Goal: Information Seeking & Learning: Learn about a topic

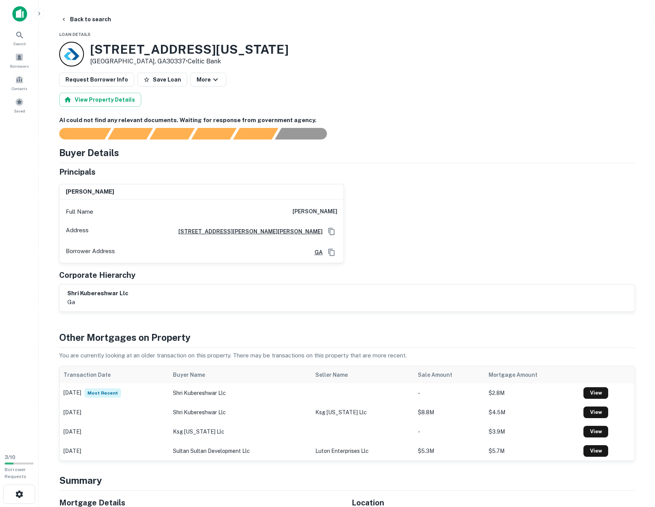
click at [21, 12] on img at bounding box center [19, 13] width 15 height 15
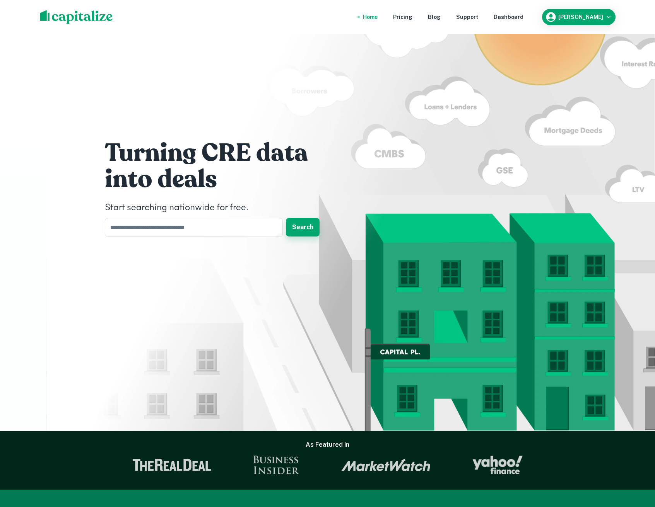
click at [300, 229] on button "Search" at bounding box center [303, 227] width 34 height 19
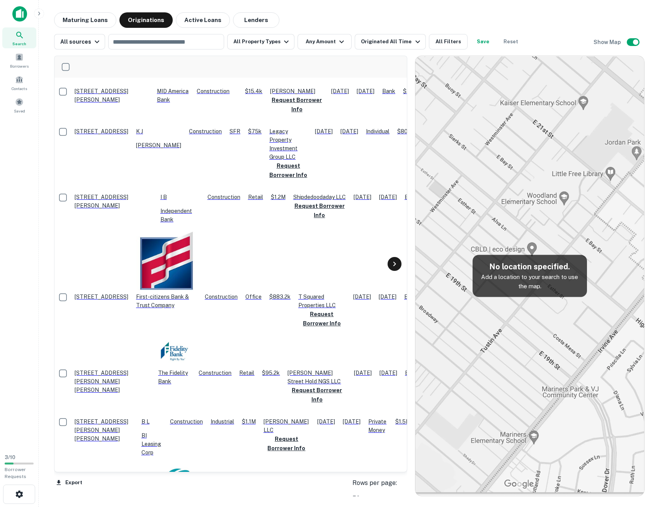
click at [396, 269] on div at bounding box center [395, 264] width 14 height 14
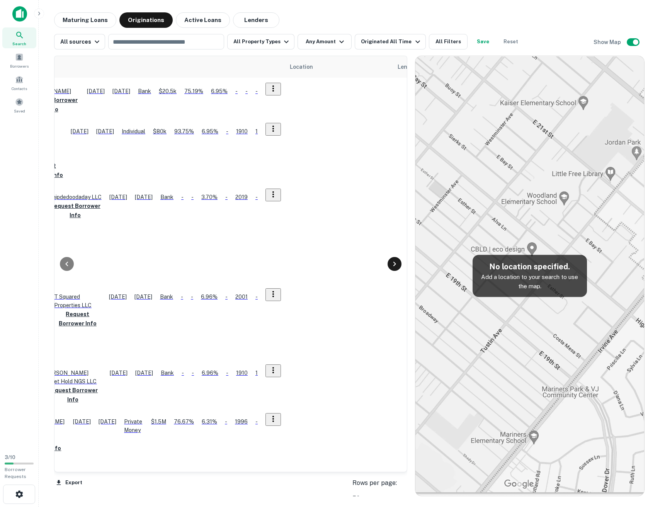
scroll to position [0, 325]
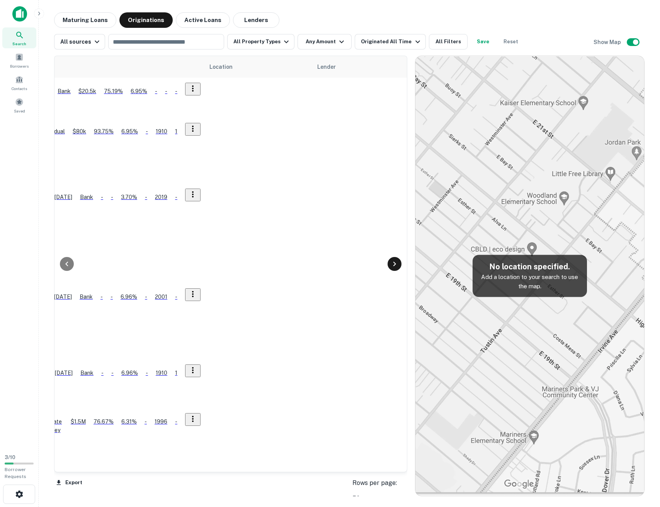
click at [396, 269] on div at bounding box center [395, 264] width 14 height 14
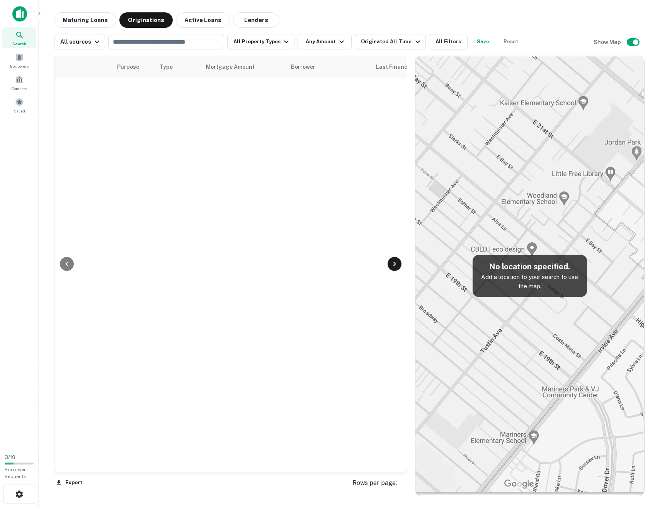
scroll to position [0, 650]
click at [396, 269] on div at bounding box center [395, 264] width 14 height 14
click at [362, 18] on div "Maturing Loans Originations Active Loans Lenders" at bounding box center [349, 19] width 591 height 15
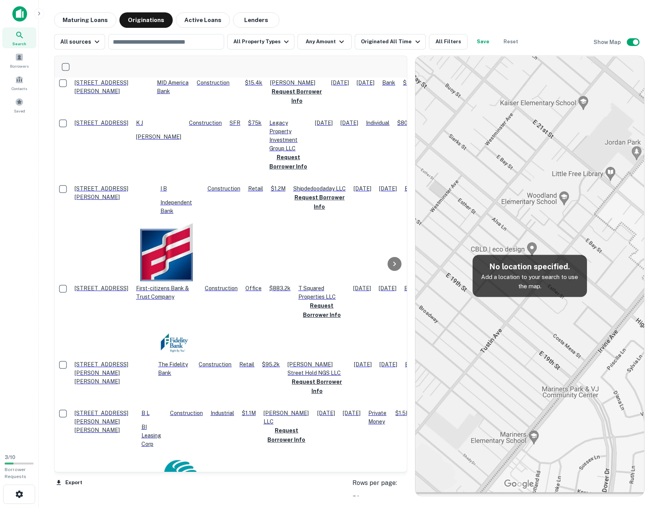
scroll to position [0, 0]
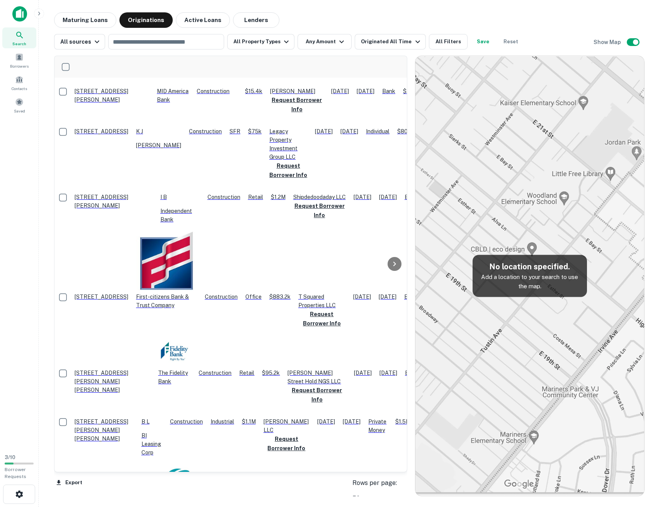
click at [19, 14] on img at bounding box center [19, 13] width 15 height 15
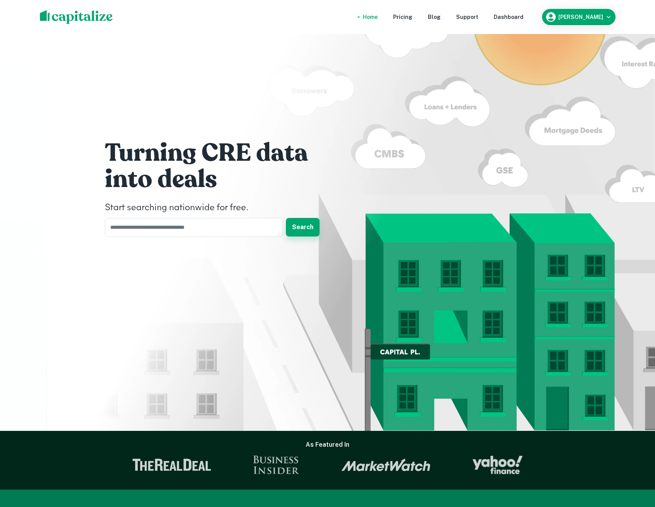
click at [303, 229] on button "Search" at bounding box center [303, 227] width 34 height 19
